Goal: Find specific page/section: Find specific page/section

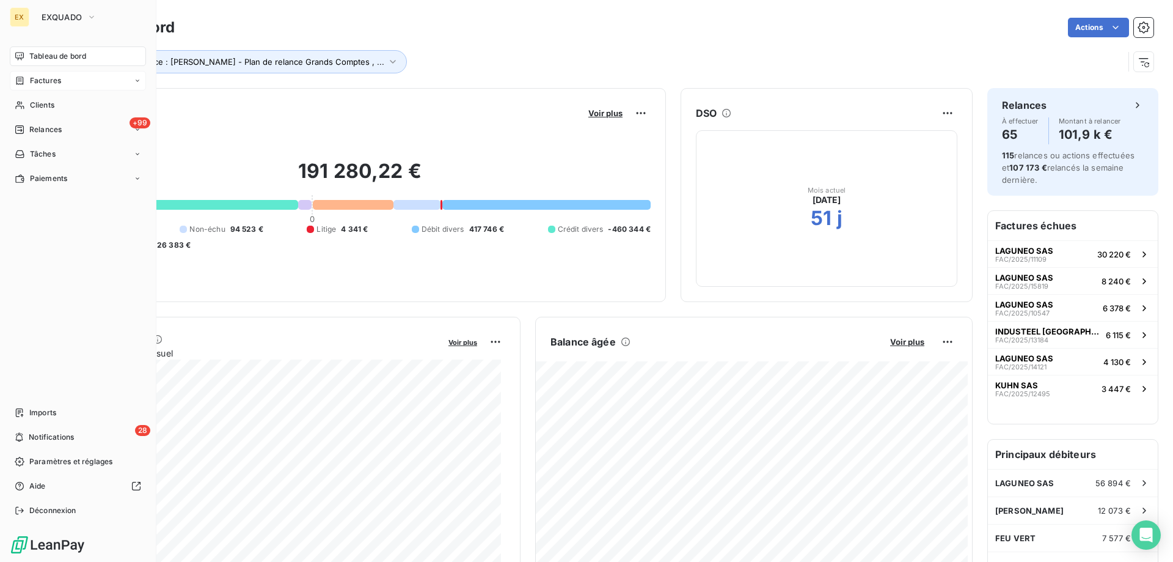
click at [26, 78] on div "Factures" at bounding box center [38, 80] width 46 height 11
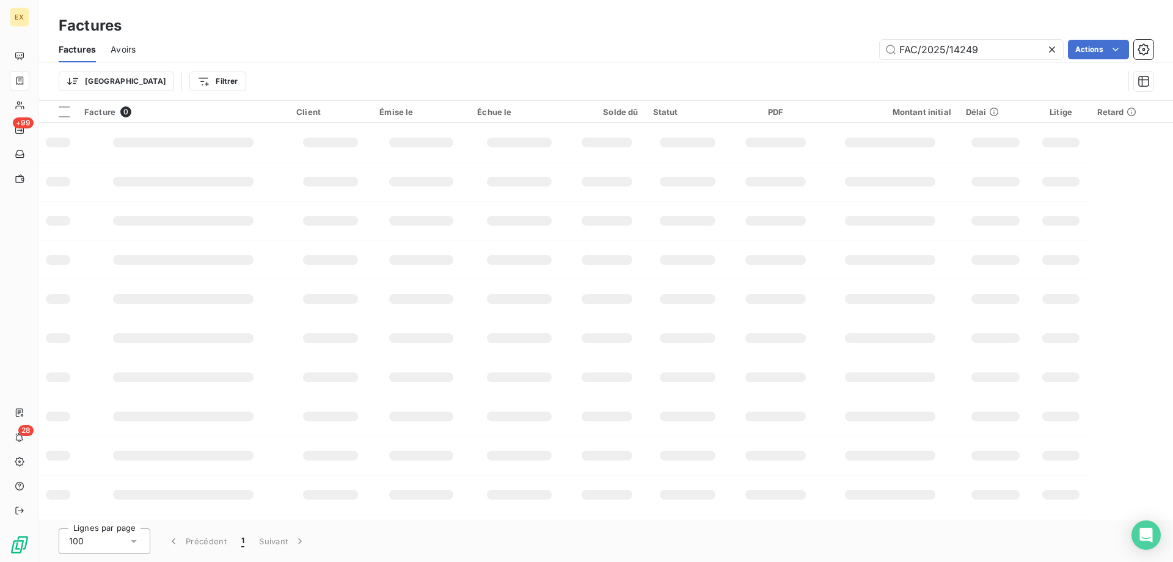
drag, startPoint x: 983, startPoint y: 51, endPoint x: 859, endPoint y: 53, distance: 124.1
click at [859, 53] on div "FAC/2025/14249 Actions" at bounding box center [652, 50] width 1004 height 20
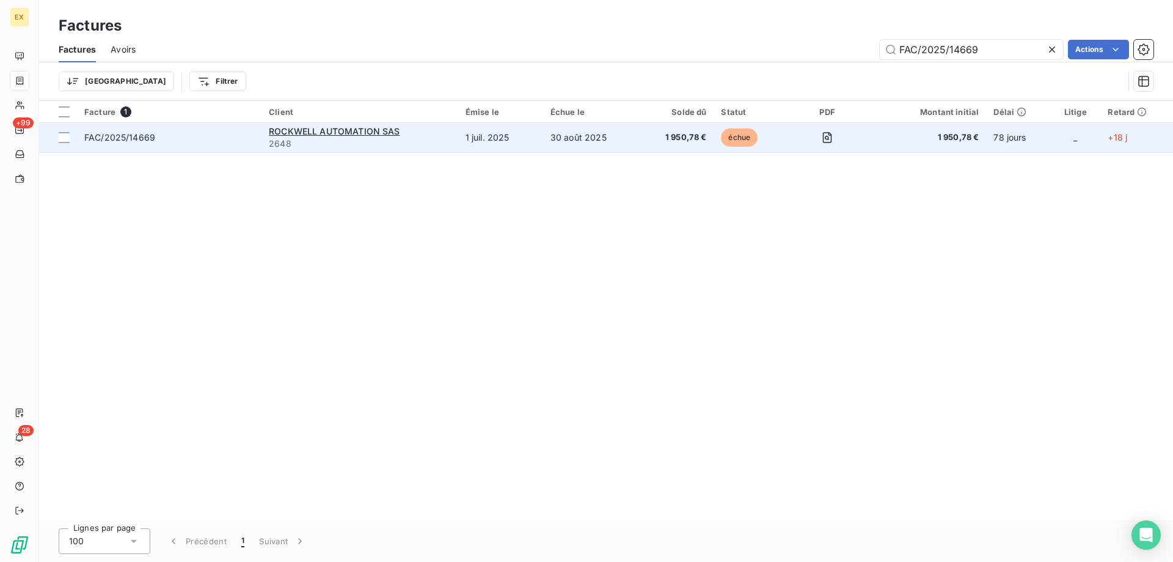
type input "FAC/2025/14669"
click at [210, 131] on span "FAC/2025/14669" at bounding box center [169, 137] width 170 height 12
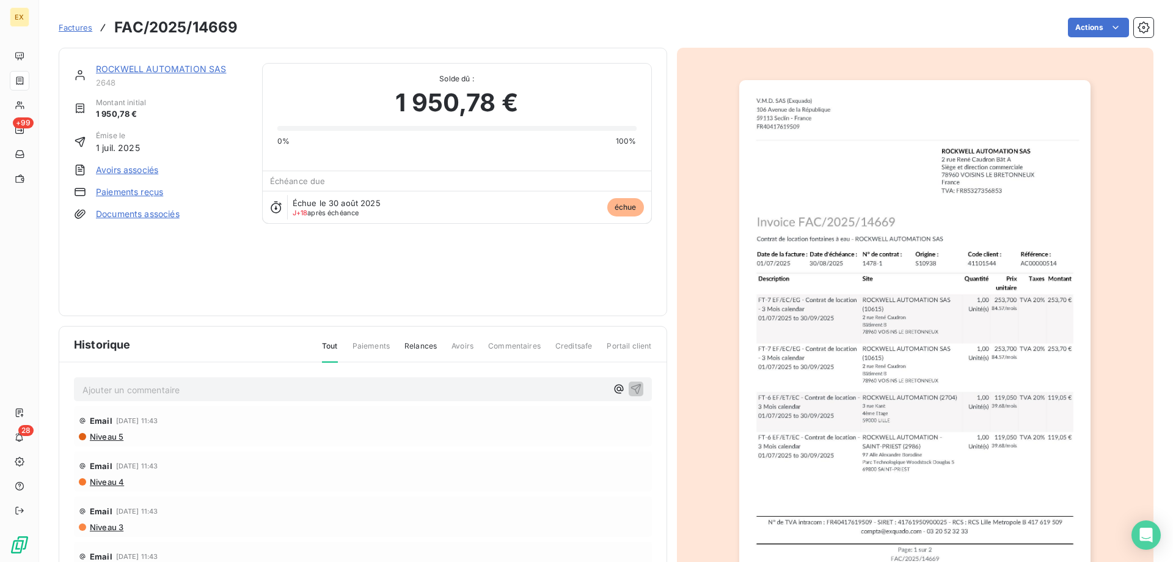
click at [178, 65] on link "ROCKWELL AUTOMATION SAS" at bounding box center [161, 69] width 130 height 10
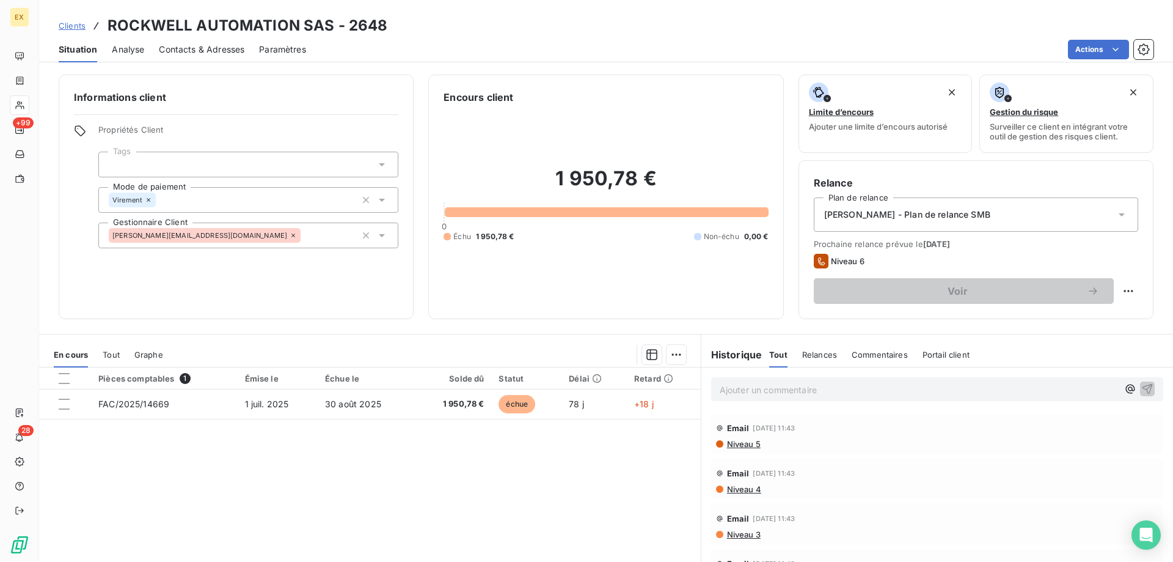
click at [768, 391] on p "Ajouter un commentaire ﻿" at bounding box center [919, 389] width 398 height 15
